Goal: Task Accomplishment & Management: Manage account settings

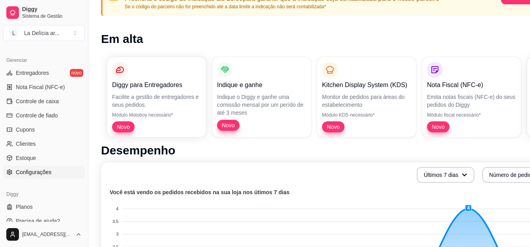
scroll to position [315, 0]
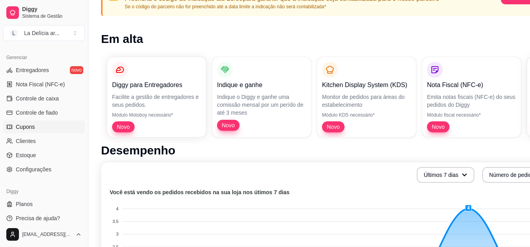
click at [36, 130] on link "Cupons" at bounding box center [44, 127] width 82 height 13
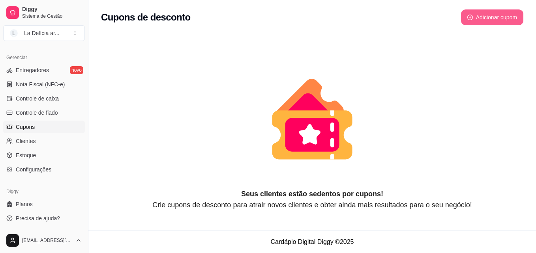
click at [489, 19] on button "Adicionar cupom" at bounding box center [492, 17] width 62 height 16
select select "FIXED_VALUE"
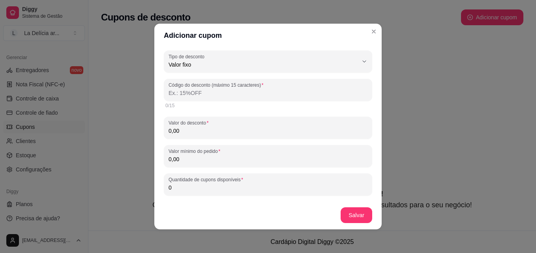
click at [209, 94] on input "Código do desconto (máximo 15 caracteres)" at bounding box center [268, 93] width 199 height 8
type input "1"
type input "10"
click at [202, 159] on input "0,00" at bounding box center [268, 160] width 199 height 8
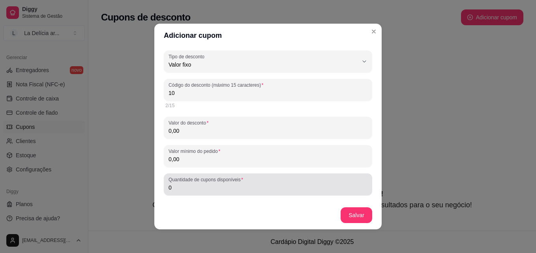
click at [208, 191] on input "0" at bounding box center [268, 188] width 199 height 8
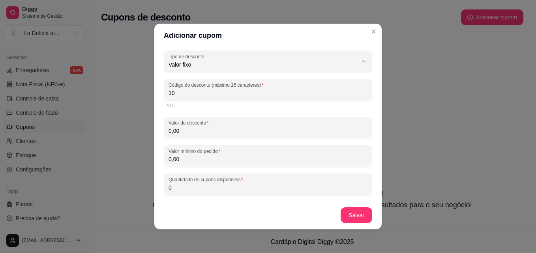
click at [208, 191] on input "0" at bounding box center [268, 188] width 199 height 8
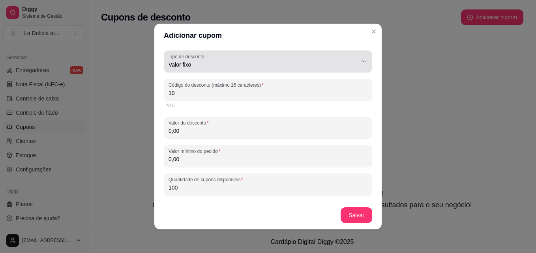
type input "100"
click at [345, 61] on span "Valor fixo" at bounding box center [263, 65] width 189 height 8
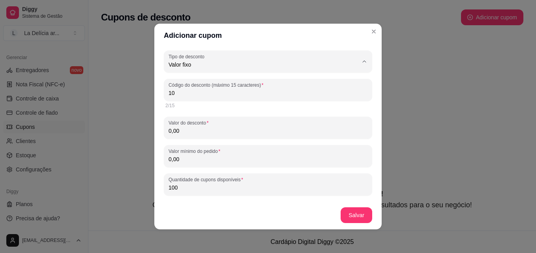
click at [201, 101] on li "Porcentagem" at bounding box center [262, 96] width 188 height 12
type input "PERCENTAGE"
select select "PERCENTAGE"
click at [227, 93] on input "10" at bounding box center [268, 93] width 199 height 8
drag, startPoint x: 227, startPoint y: 93, endPoint x: 151, endPoint y: 94, distance: 76.6
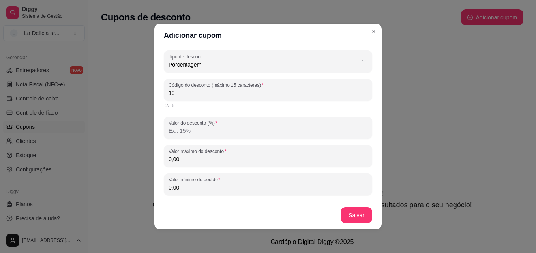
click at [151, 94] on div "Adicionar cupom PERCENTAGE Tipo de desconto Valor fixo Porcentagem Frete grátis…" at bounding box center [268, 126] width 536 height 253
type input "P"
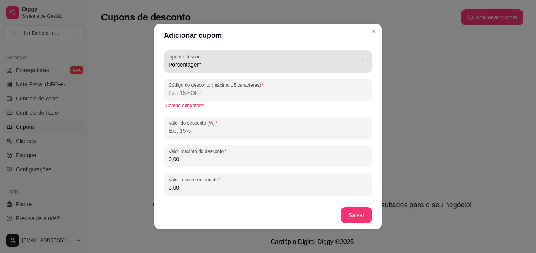
click at [221, 68] on span "Porcentagem" at bounding box center [263, 65] width 189 height 8
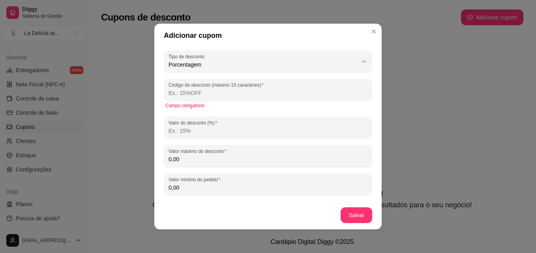
click at [190, 81] on span "Valor fixo" at bounding box center [258, 83] width 175 height 7
type input "FIXED_VALUE"
select select "FIXED_VALUE"
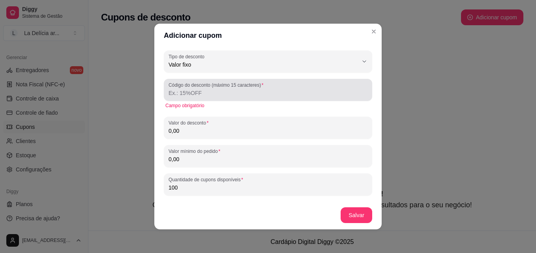
click at [204, 95] on input "Código do desconto (máximo 15 caracteres)" at bounding box center [268, 93] width 199 height 8
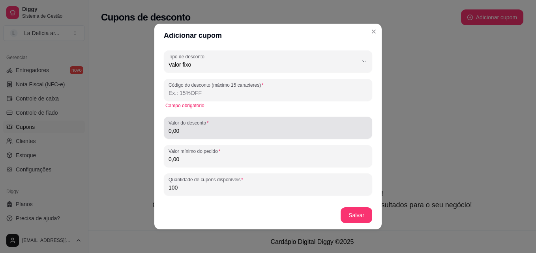
click at [200, 128] on input "0,00" at bounding box center [268, 131] width 199 height 8
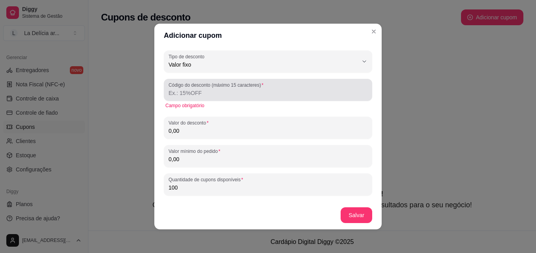
click at [260, 83] on label "Código do desconto (máximo 15 caracteres)" at bounding box center [217, 85] width 97 height 7
click at [260, 89] on input "Código do desconto (máximo 15 caracteres)" at bounding box center [268, 93] width 199 height 8
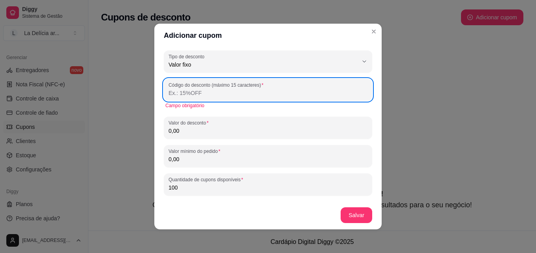
click at [260, 76] on div "FIXED_VALUE Tipo de desconto Valor fixo Porcentagem Frete grátis Tipo de descon…" at bounding box center [268, 185] width 208 height 269
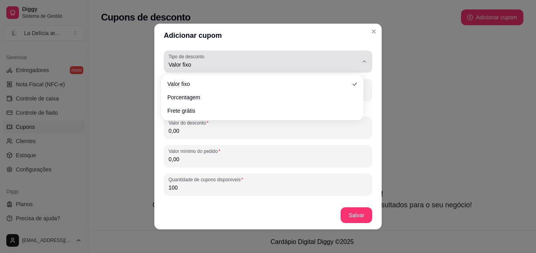
click at [259, 70] on button "Tipo de desconto Valor fixo" at bounding box center [268, 62] width 208 height 22
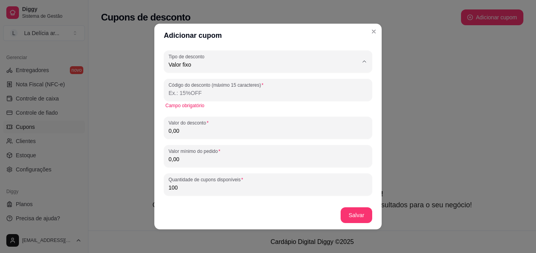
click at [214, 106] on li "Frete grátis" at bounding box center [262, 109] width 188 height 12
type input "FREE_DELIVERY_FEE"
select select "FREE_DELIVERY_FEE"
type input "FRETEGRATIS"
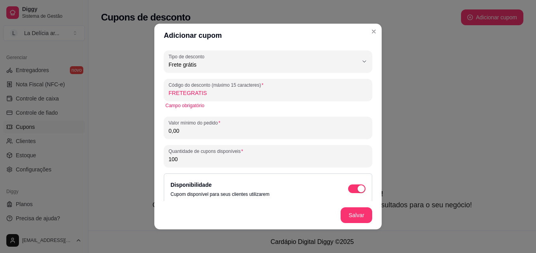
scroll to position [7, 0]
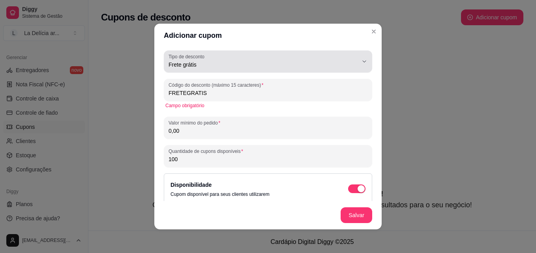
click at [215, 61] on span "Frete grátis" at bounding box center [263, 65] width 189 height 8
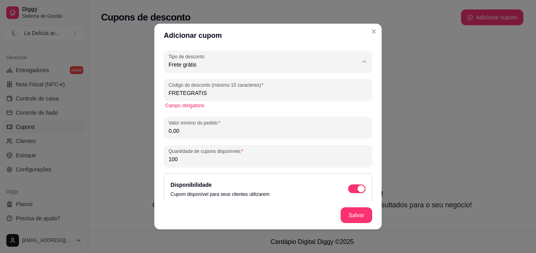
click at [203, 109] on span "Frete grátis" at bounding box center [258, 109] width 175 height 7
select select
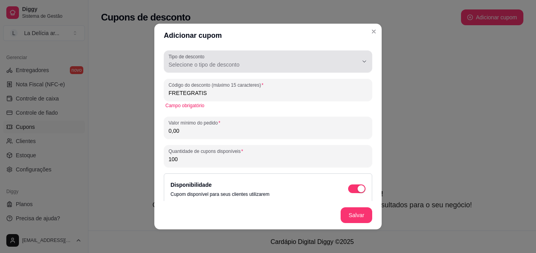
click at [205, 62] on span "Selecione o tipo de desconto" at bounding box center [263, 65] width 189 height 8
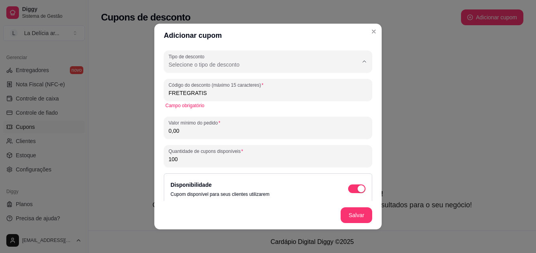
click at [196, 95] on span "Porcentagem" at bounding box center [258, 96] width 175 height 7
type input "PERCENTAGE"
select select "PERCENTAGE"
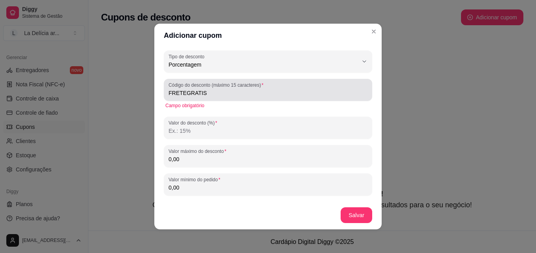
click at [210, 95] on input "FRETEGRATIS" at bounding box center [268, 93] width 199 height 8
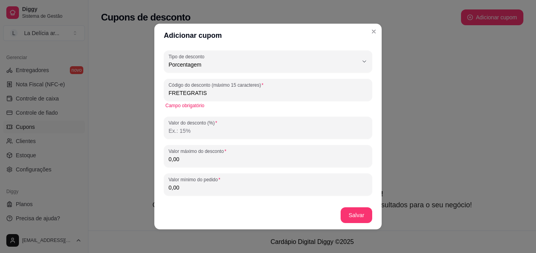
drag, startPoint x: 210, startPoint y: 95, endPoint x: 161, endPoint y: 94, distance: 49.3
click at [164, 94] on div "Código do desconto (máximo 15 caracteres) FRETEGRATIS" at bounding box center [268, 90] width 208 height 22
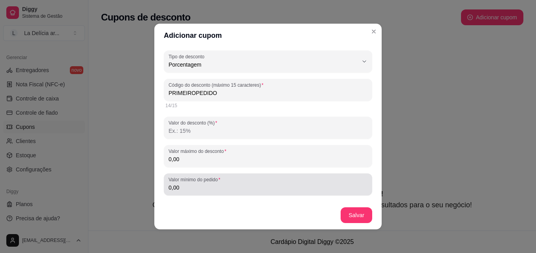
type input "PRIMEIROPEDIDO"
click at [210, 189] on input "0,00" at bounding box center [268, 188] width 199 height 8
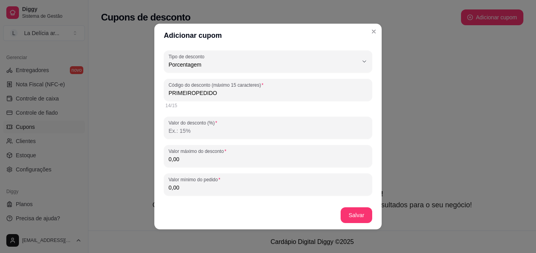
click at [210, 189] on input "0,00" at bounding box center [268, 188] width 199 height 8
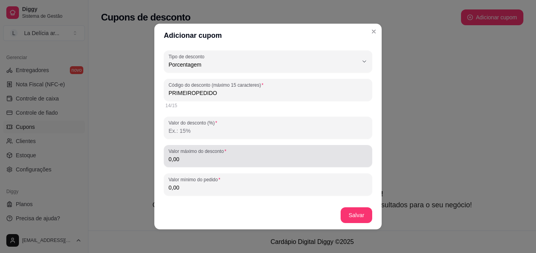
click at [216, 160] on input "0,00" at bounding box center [268, 160] width 199 height 8
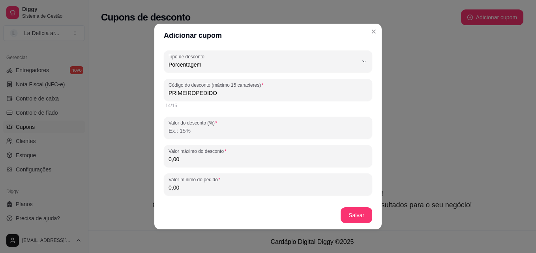
click at [216, 160] on input "0,00" at bounding box center [268, 160] width 199 height 8
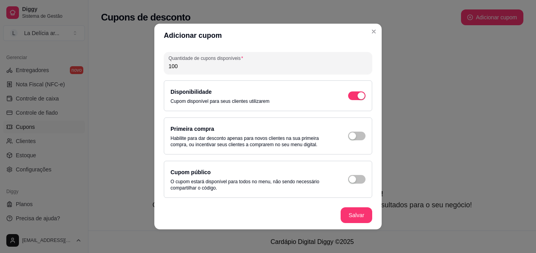
scroll to position [2, 0]
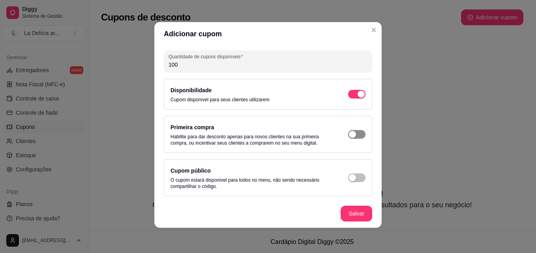
click at [352, 133] on span "button" at bounding box center [356, 134] width 17 height 9
click at [353, 179] on span "button" at bounding box center [356, 178] width 17 height 9
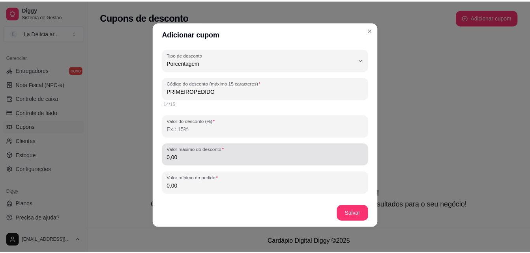
scroll to position [0, 0]
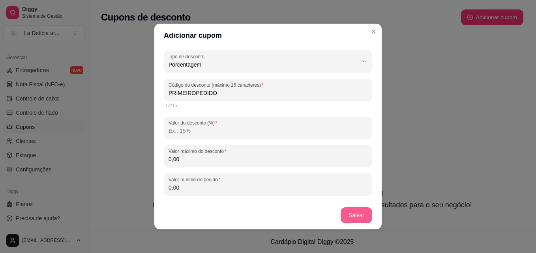
click at [362, 217] on button "Salvar" at bounding box center [357, 216] width 32 height 16
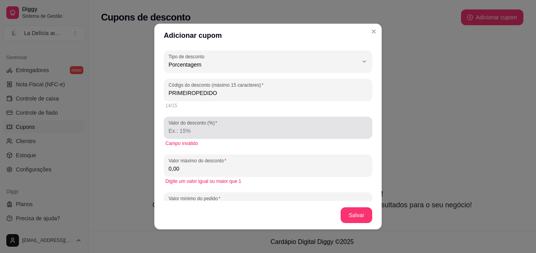
click at [216, 125] on label "Valor do desconto (%)" at bounding box center [194, 123] width 51 height 7
click at [216, 127] on input "Valor do desconto (%)" at bounding box center [268, 131] width 199 height 8
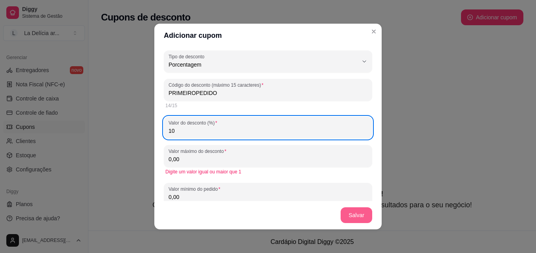
type input "10"
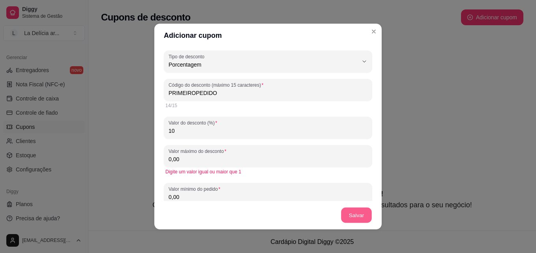
click at [365, 223] on button "Salvar" at bounding box center [356, 215] width 31 height 15
click at [189, 158] on input "0,00" at bounding box center [268, 160] width 199 height 8
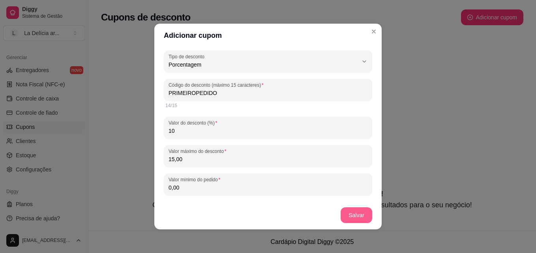
type input "15,00"
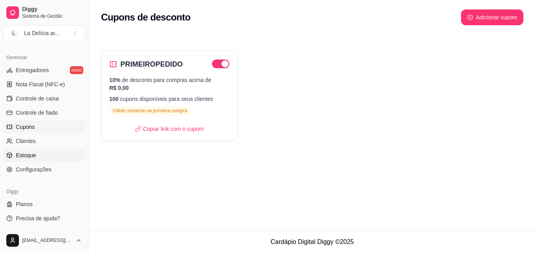
click at [27, 154] on span "Estoque" at bounding box center [26, 156] width 20 height 8
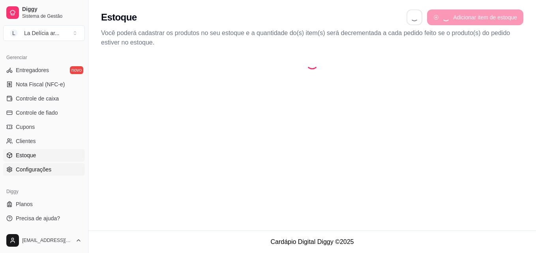
select select "QUANTITY_ORDER"
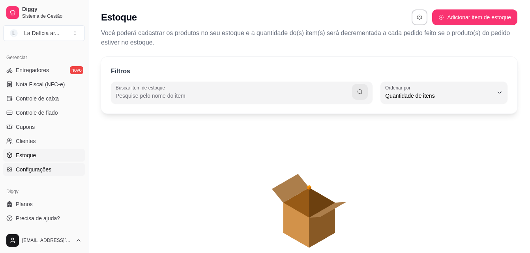
click at [34, 168] on span "Configurações" at bounding box center [34, 170] width 36 height 8
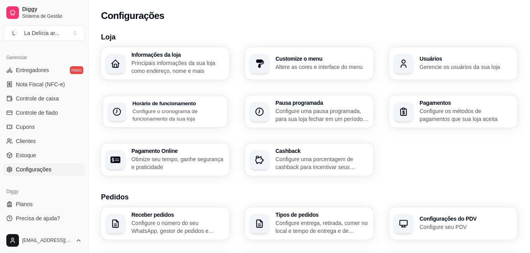
click at [185, 109] on p "Configure o cronograma de funcionamento da sua loja" at bounding box center [178, 114] width 90 height 15
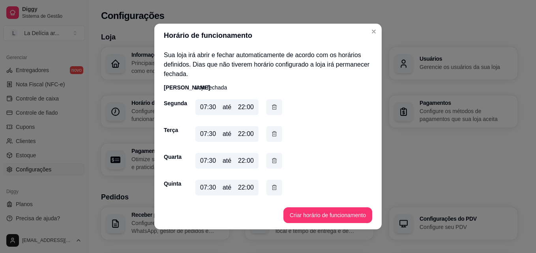
click at [243, 106] on div "22:00" at bounding box center [246, 107] width 16 height 9
click at [242, 106] on div "22:00" at bounding box center [246, 107] width 16 height 9
click at [240, 109] on div "22:00" at bounding box center [246, 107] width 16 height 9
click at [234, 105] on div "07:30 até 22:00" at bounding box center [226, 107] width 63 height 16
click at [272, 110] on icon "button" at bounding box center [274, 107] width 6 height 9
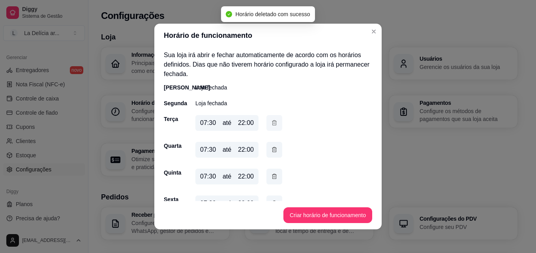
click at [272, 123] on icon "button" at bounding box center [274, 123] width 6 height 9
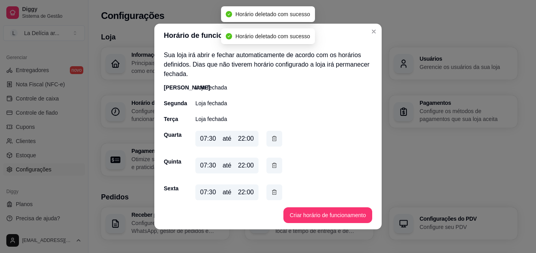
click at [272, 124] on div "[PERSON_NAME] fechada Segunda Loja fechada Terça Loja fechada Quarta 07:30 até …" at bounding box center [268, 157] width 208 height 147
click at [271, 142] on icon "button" at bounding box center [274, 139] width 6 height 9
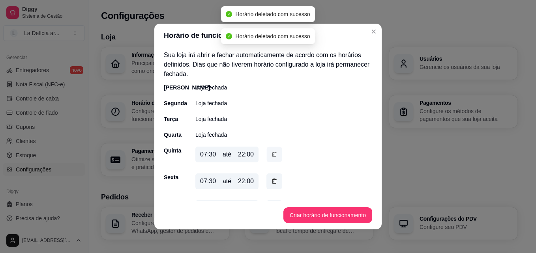
click at [272, 158] on icon "button" at bounding box center [274, 154] width 6 height 8
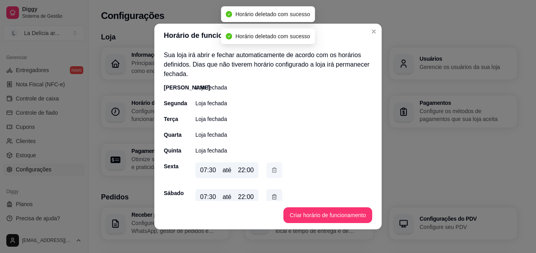
click at [273, 172] on icon "button" at bounding box center [274, 170] width 6 height 9
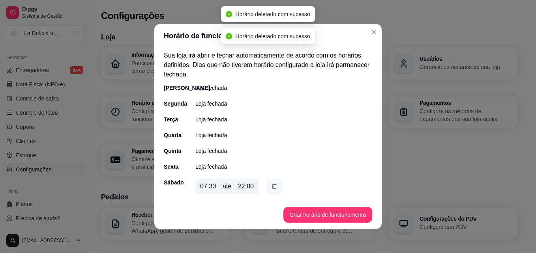
click at [271, 185] on icon "button" at bounding box center [274, 186] width 6 height 8
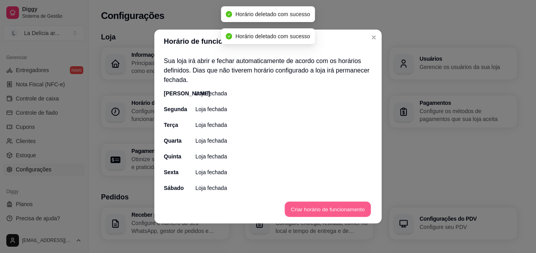
click at [335, 207] on button "Criar horário de funcionamento" at bounding box center [328, 209] width 86 height 15
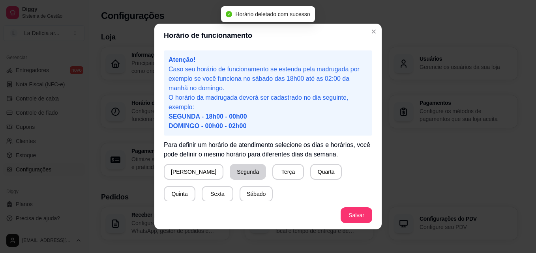
click at [230, 170] on button "Segunda" at bounding box center [248, 172] width 36 height 16
click at [271, 169] on button "Terça" at bounding box center [287, 172] width 32 height 16
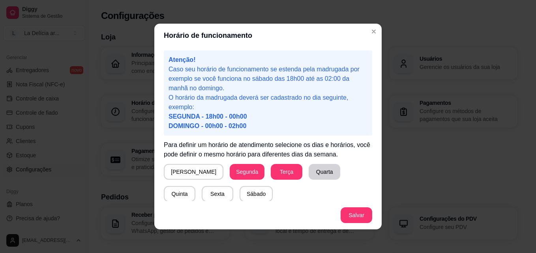
click at [309, 169] on button "Quarta" at bounding box center [325, 172] width 32 height 16
click at [195, 186] on button "Quinta" at bounding box center [180, 194] width 32 height 16
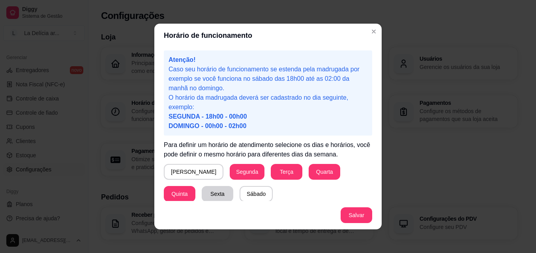
click at [202, 193] on button "Sexta" at bounding box center [218, 194] width 32 height 16
click at [240, 193] on button "Sábado" at bounding box center [256, 194] width 33 height 16
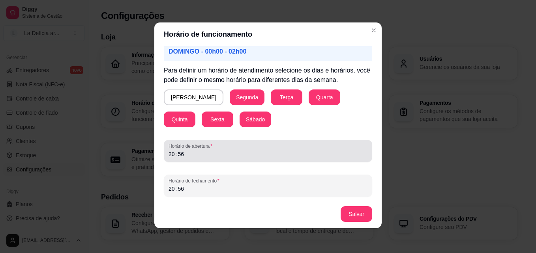
scroll to position [2, 0]
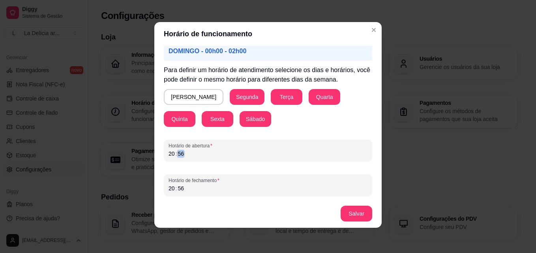
drag, startPoint x: 197, startPoint y: 160, endPoint x: 159, endPoint y: 159, distance: 37.5
click at [159, 159] on div "Atenção! Caso seu horário de funcionamento se estenda pela madrugada por exempl…" at bounding box center [267, 123] width 227 height 154
click at [189, 154] on div "20 : 56" at bounding box center [268, 153] width 199 height 9
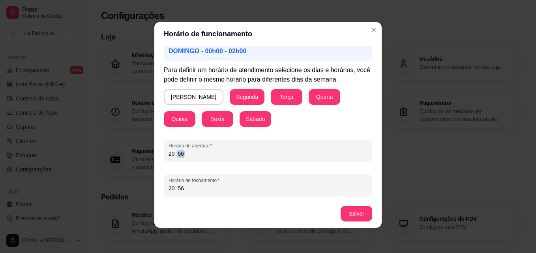
click at [174, 154] on div "20 : 56" at bounding box center [268, 153] width 199 height 9
click at [171, 154] on div "20" at bounding box center [172, 154] width 8 height 8
click at [170, 154] on div "20" at bounding box center [172, 154] width 8 height 8
click at [189, 190] on div "20 : 56" at bounding box center [268, 188] width 199 height 9
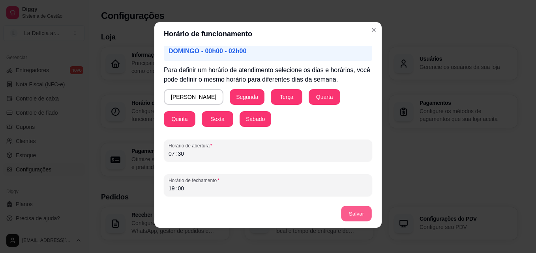
click at [360, 213] on button "Salvar" at bounding box center [356, 213] width 31 height 15
click at [360, 213] on footer "Salvar" at bounding box center [267, 214] width 227 height 28
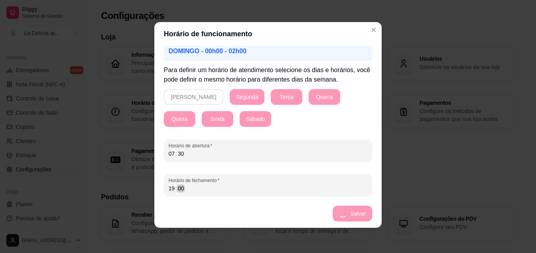
click at [360, 213] on footer "Salvar" at bounding box center [267, 214] width 227 height 28
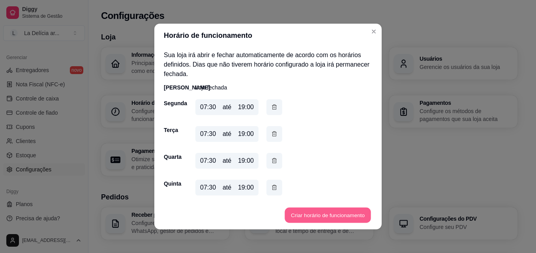
click at [302, 213] on button "Criar horário de funcionamento" at bounding box center [328, 215] width 86 height 15
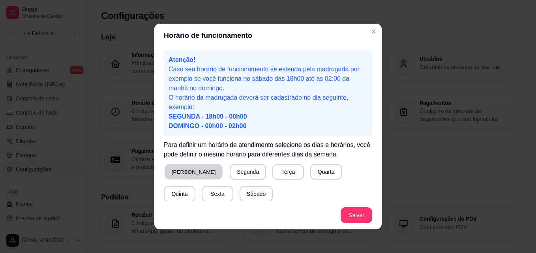
click at [187, 172] on button "[PERSON_NAME]" at bounding box center [194, 172] width 58 height 15
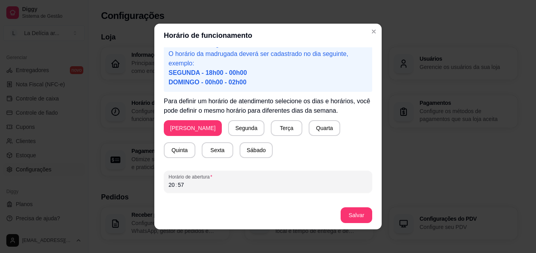
scroll to position [73, 0]
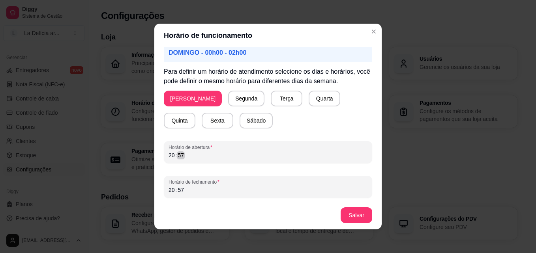
click at [187, 155] on div "20 : 57" at bounding box center [268, 155] width 199 height 9
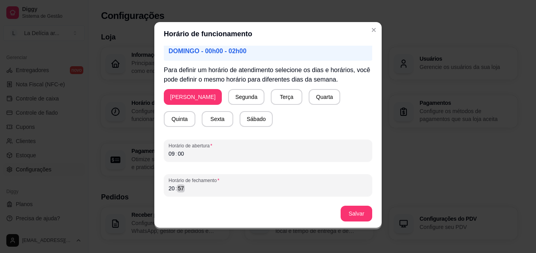
click at [184, 191] on div "20 : 57" at bounding box center [268, 188] width 199 height 9
click at [358, 211] on button "Salvar" at bounding box center [357, 214] width 32 height 16
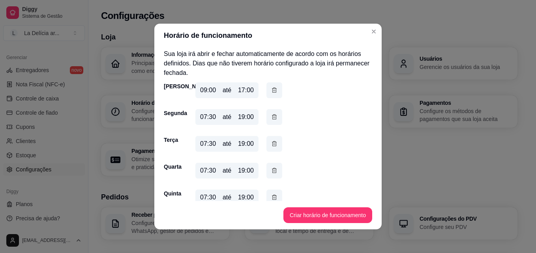
scroll to position [0, 0]
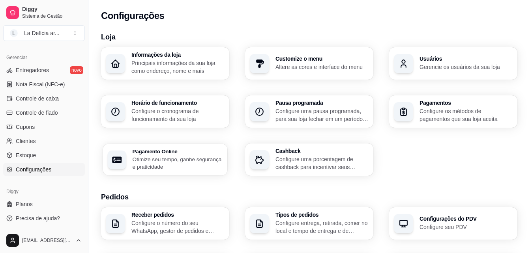
click at [166, 162] on p "Otimize seu tempo, ganhe segurança e praticidade" at bounding box center [178, 163] width 90 height 15
select select "4.98"
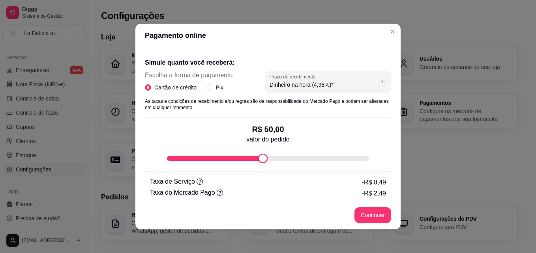
scroll to position [164, 0]
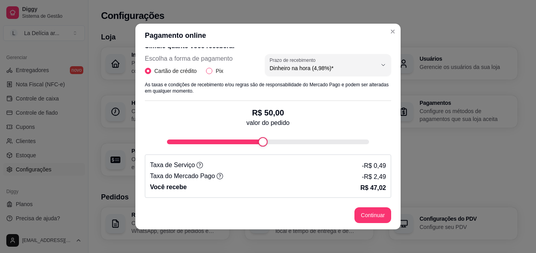
click at [207, 69] on input "Pix" at bounding box center [209, 71] width 6 height 6
radio input "true"
radio input "false"
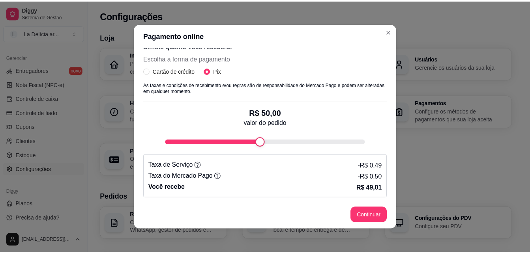
scroll to position [2, 0]
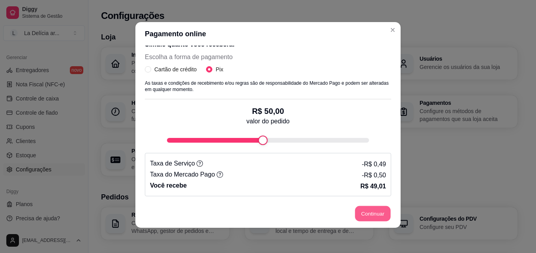
click at [382, 215] on button "Continuar" at bounding box center [373, 213] width 36 height 15
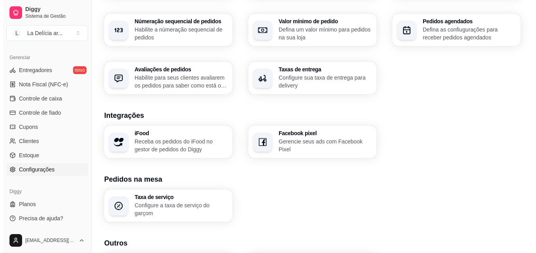
scroll to position [224, 0]
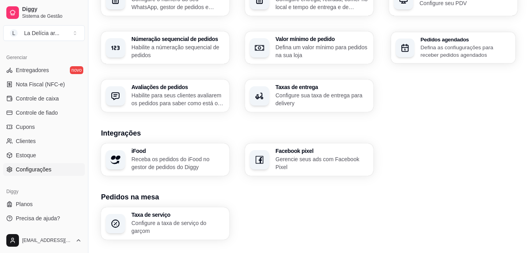
click at [437, 50] on p "Defina as confiugurações para receber pedidos agendados" at bounding box center [466, 50] width 90 height 15
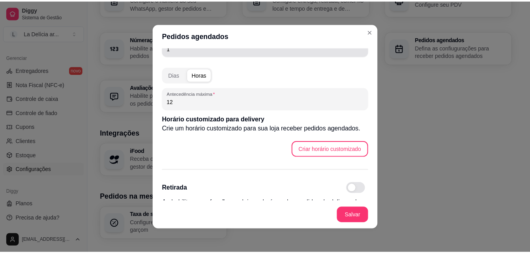
scroll to position [79, 0]
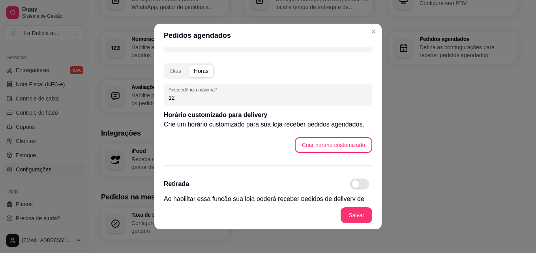
click at [177, 99] on input "12" at bounding box center [268, 98] width 199 height 8
type input "1"
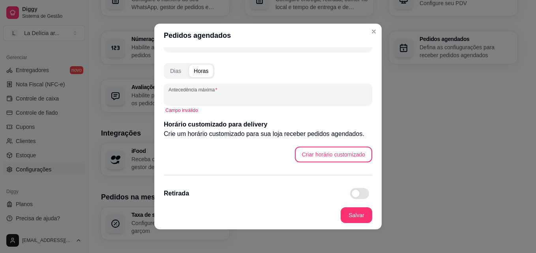
click at [177, 99] on input "Antecedência máxima" at bounding box center [268, 98] width 199 height 8
click at [361, 216] on button "Salvar" at bounding box center [356, 215] width 31 height 15
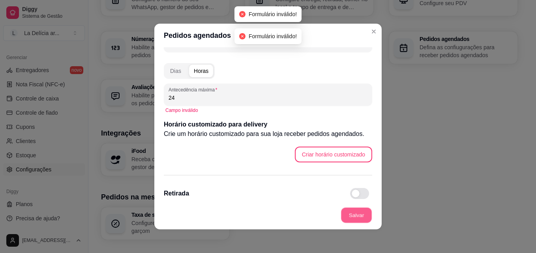
click at [361, 216] on button "Salvar" at bounding box center [356, 215] width 31 height 15
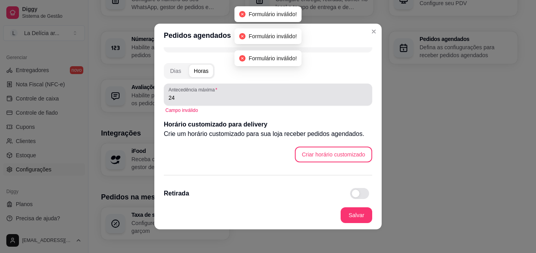
click at [185, 96] on input "24" at bounding box center [268, 98] width 199 height 8
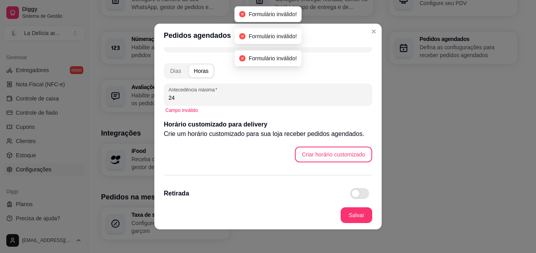
click at [185, 96] on input "24" at bounding box center [268, 98] width 199 height 8
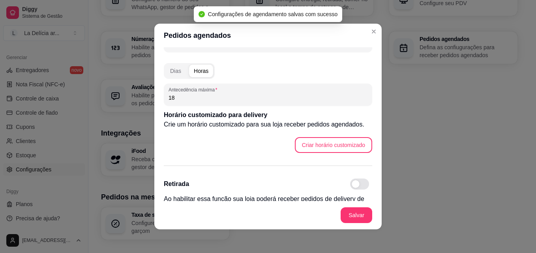
click at [182, 99] on input "18" at bounding box center [268, 98] width 199 height 8
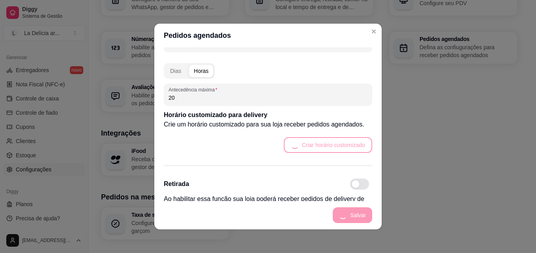
click at [208, 100] on input "20" at bounding box center [268, 98] width 199 height 8
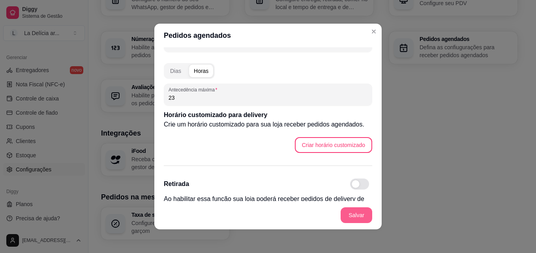
type input "23"
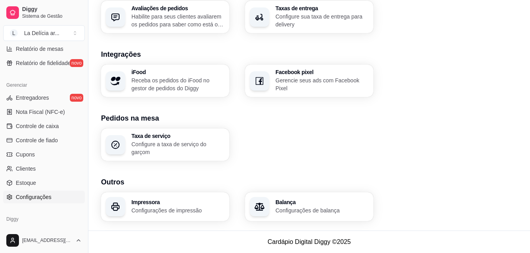
scroll to position [275, 0]
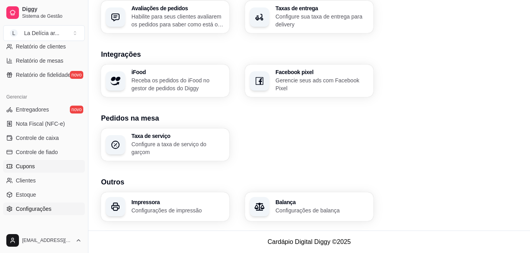
click at [29, 173] on ul "Entregadores novo Nota Fiscal (NFC-e) Controle de caixa Controle de fiado Cupon…" at bounding box center [44, 159] width 82 height 112
click at [31, 171] on link "Cupons" at bounding box center [44, 166] width 82 height 13
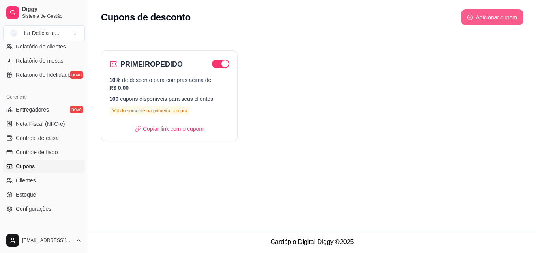
click at [484, 17] on button "Adicionar cupom" at bounding box center [492, 17] width 62 height 16
select select "FIXED_VALUE"
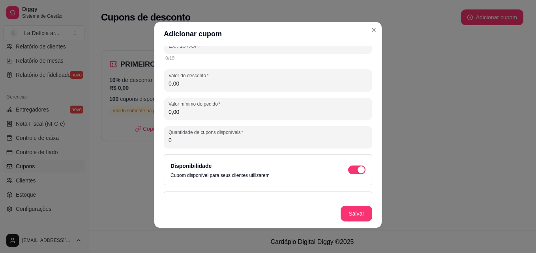
scroll to position [43, 0]
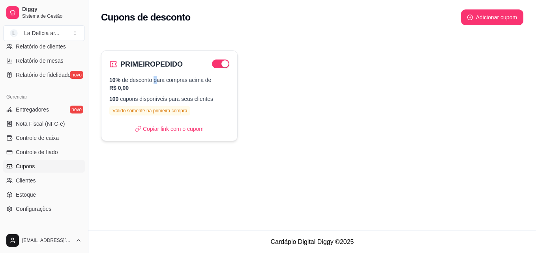
click at [154, 84] on p "10% de desconto para compras acima de R$ 0,00" at bounding box center [169, 84] width 120 height 16
select select "PERCENTAGE"
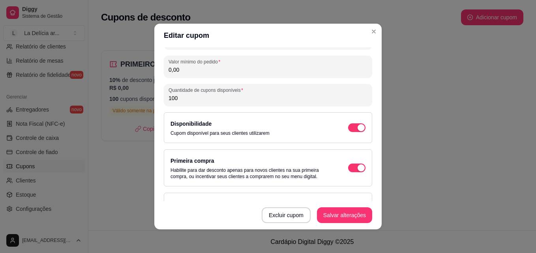
scroll to position [71, 0]
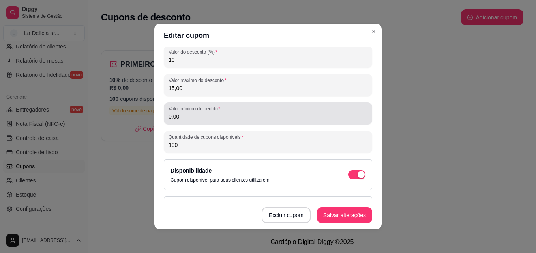
click at [180, 116] on input "0,00" at bounding box center [268, 117] width 199 height 8
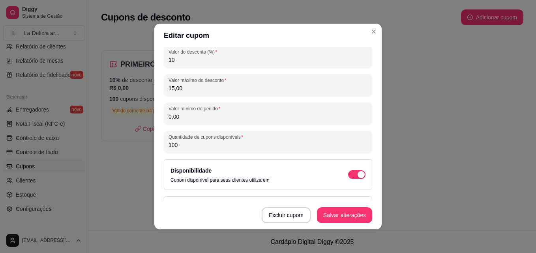
click at [180, 116] on input "0,00" at bounding box center [268, 117] width 199 height 8
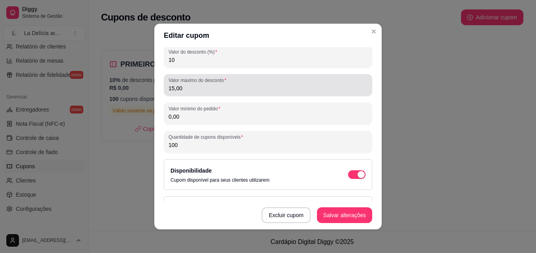
click at [209, 87] on input "15,00" at bounding box center [268, 88] width 199 height 8
